Goal: Information Seeking & Learning: Learn about a topic

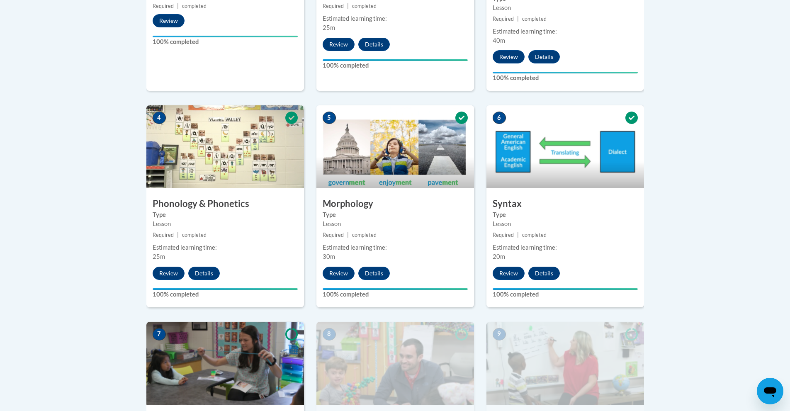
scroll to position [664, 0]
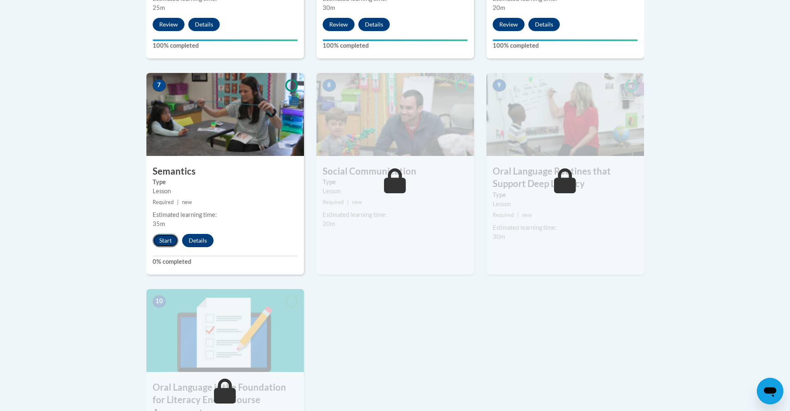
drag, startPoint x: 163, startPoint y: 236, endPoint x: 167, endPoint y: 240, distance: 5.6
click at [163, 236] on button "Start" at bounding box center [166, 240] width 26 height 13
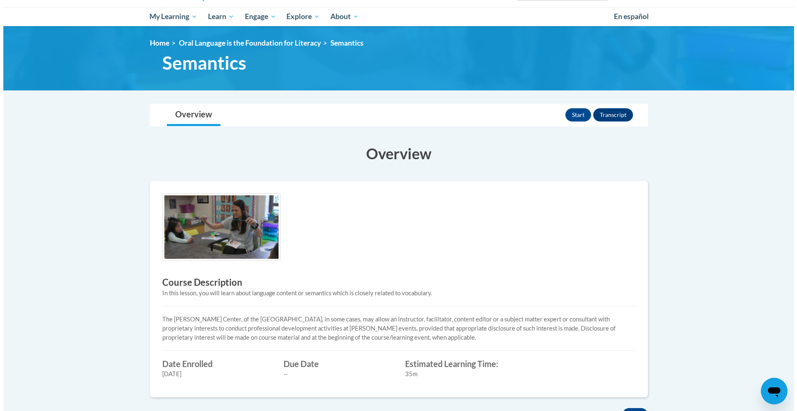
scroll to position [83, 0]
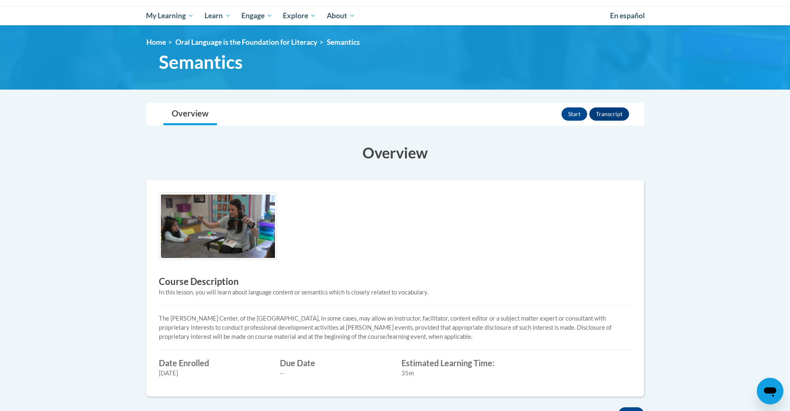
click at [261, 248] on img at bounding box center [218, 226] width 118 height 68
click at [576, 109] on button "Start" at bounding box center [575, 113] width 26 height 13
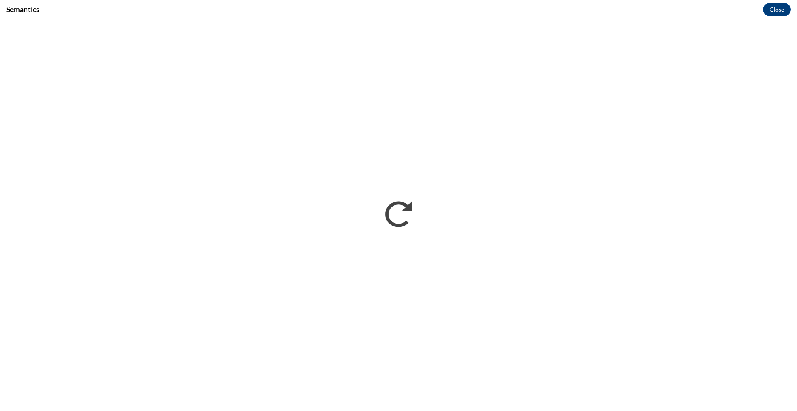
scroll to position [0, 0]
